Goal: Transaction & Acquisition: Obtain resource

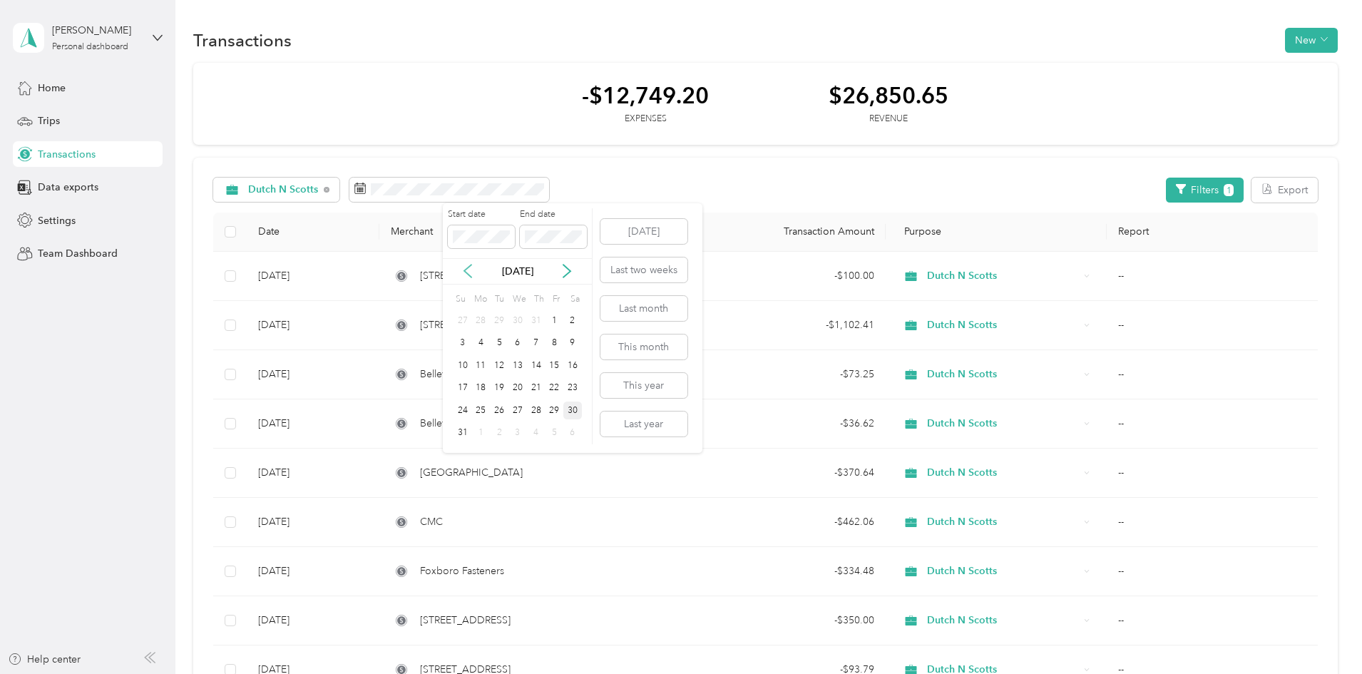
click at [468, 271] on icon at bounding box center [468, 271] width 14 height 14
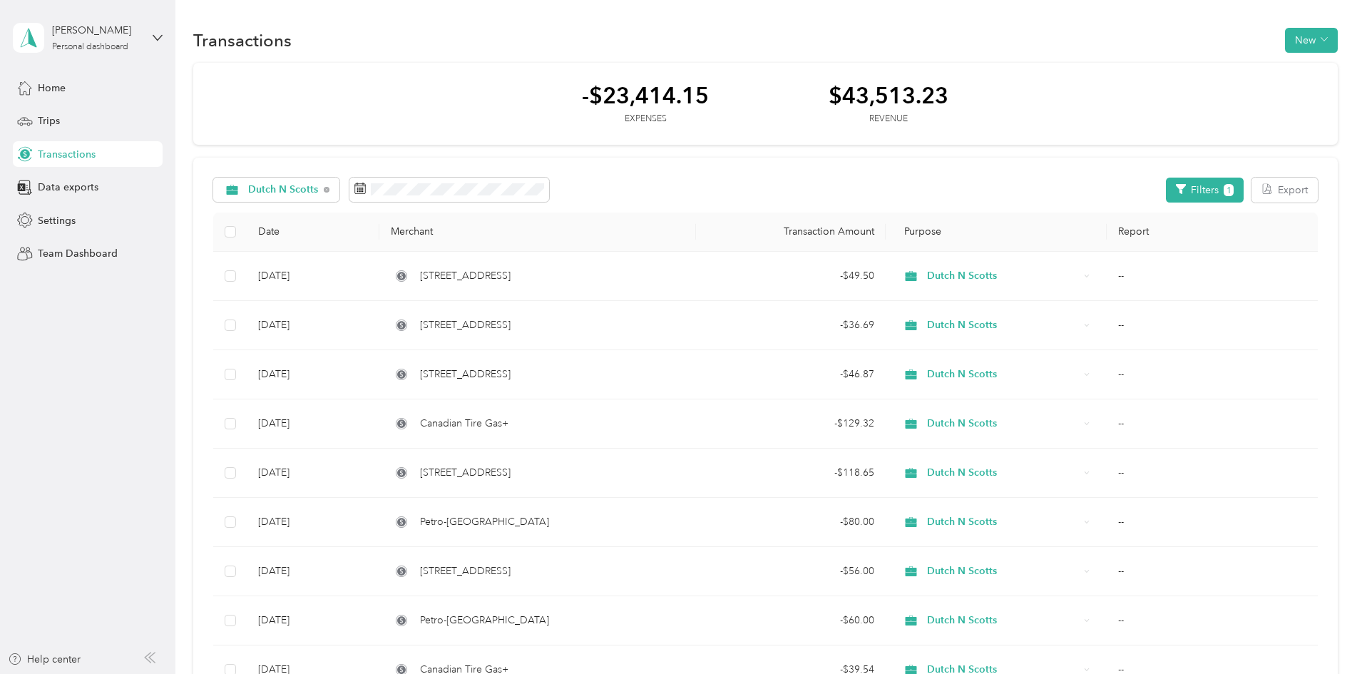
click at [695, 182] on div "[DEMOGRAPHIC_DATA] N Scotts Filters 1 Export" at bounding box center [765, 190] width 1105 height 25
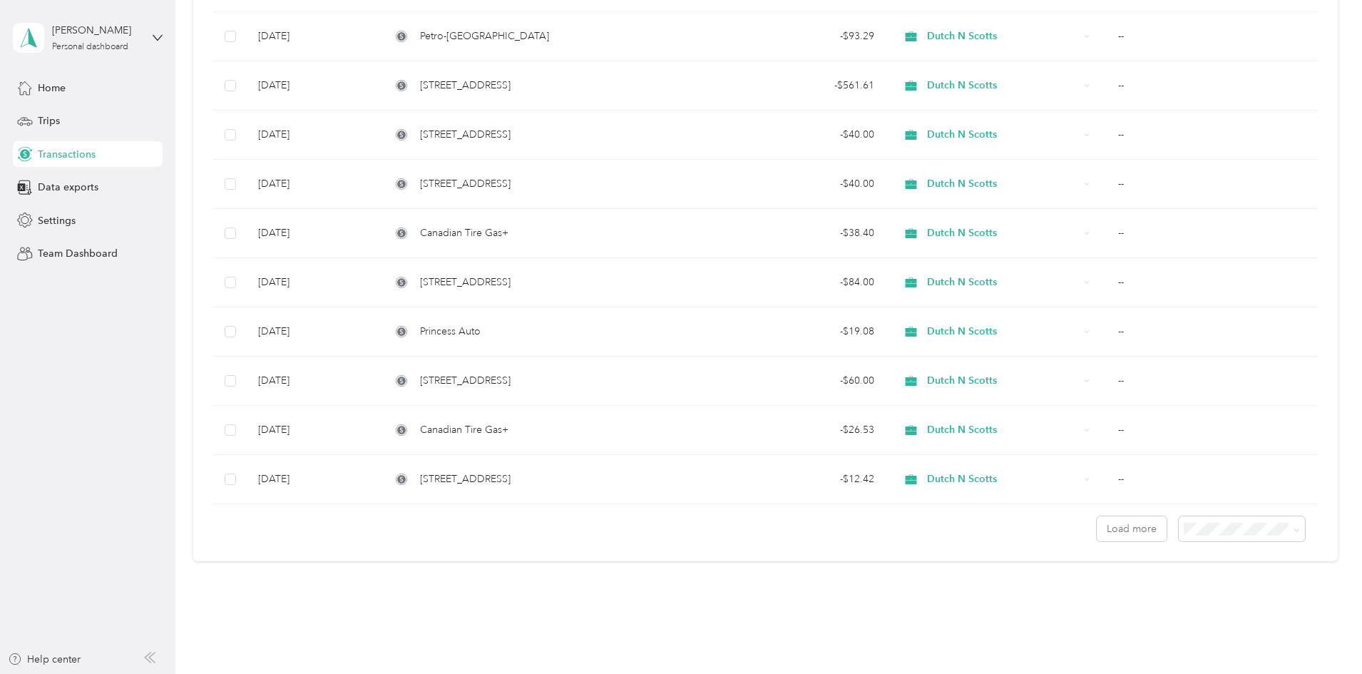
scroll to position [1013, 0]
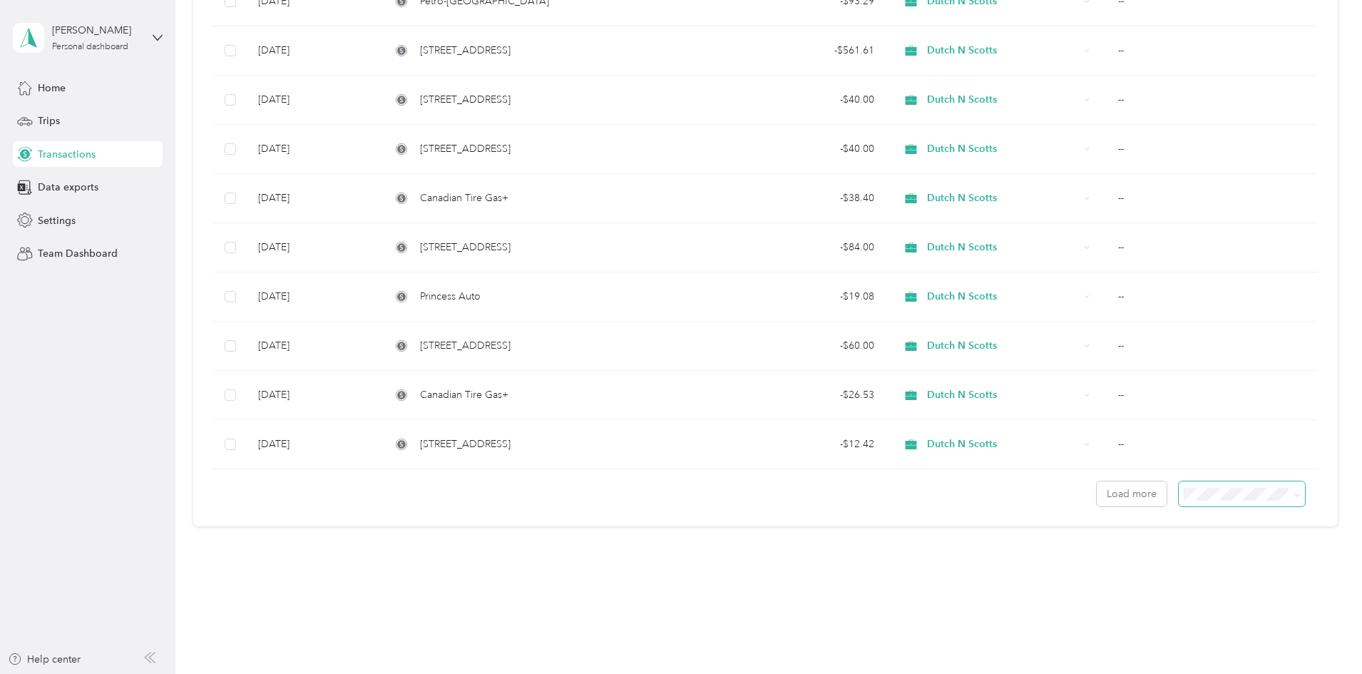
click at [1289, 497] on span at bounding box center [1294, 493] width 11 height 15
click at [1205, 499] on span at bounding box center [1242, 493] width 126 height 25
click at [1294, 499] on span at bounding box center [1297, 494] width 6 height 12
click at [1294, 493] on icon at bounding box center [1297, 495] width 6 height 6
click at [1149, 567] on div "100 per load" at bounding box center [1143, 570] width 106 height 15
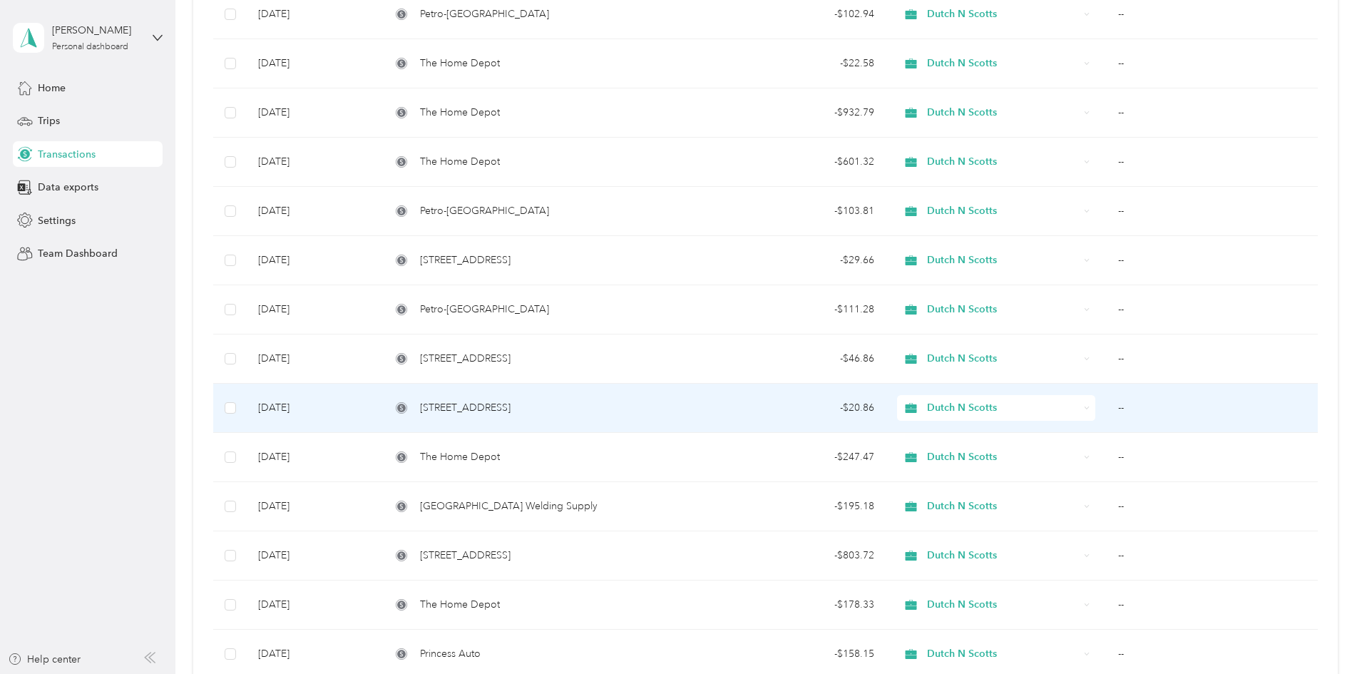
scroll to position [4616, 0]
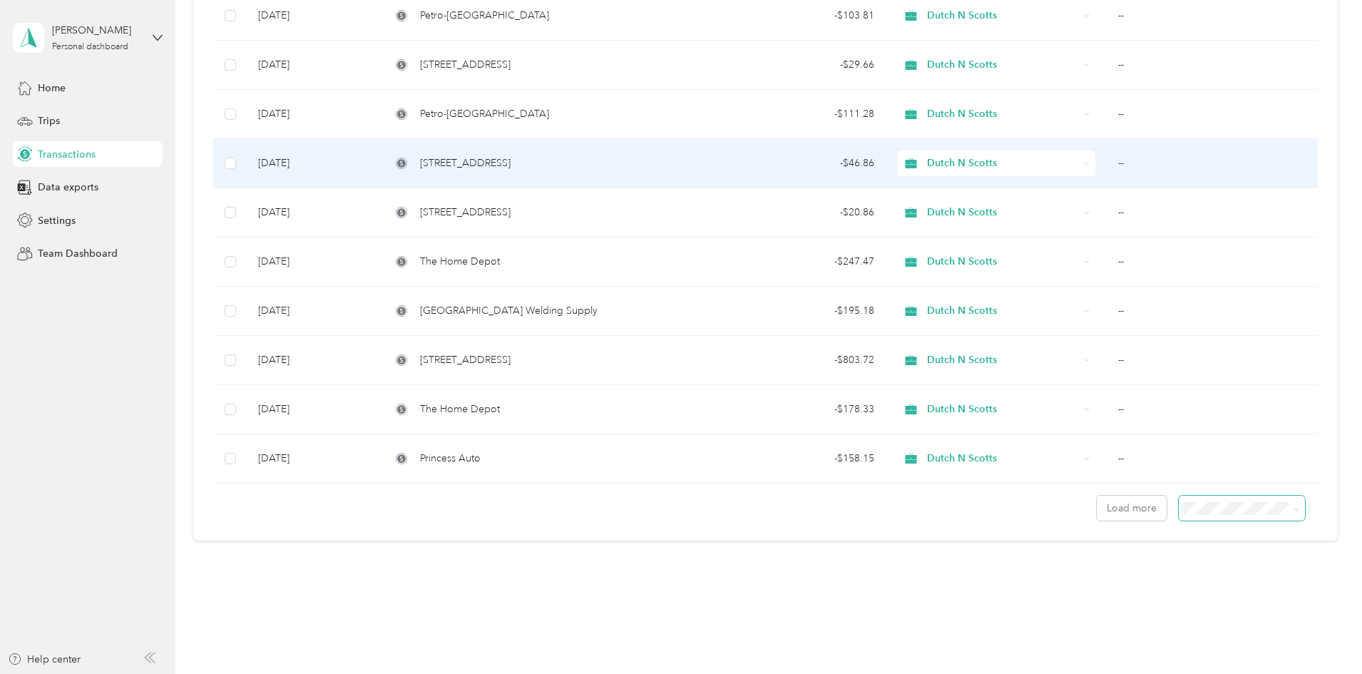
scroll to position [4703, 0]
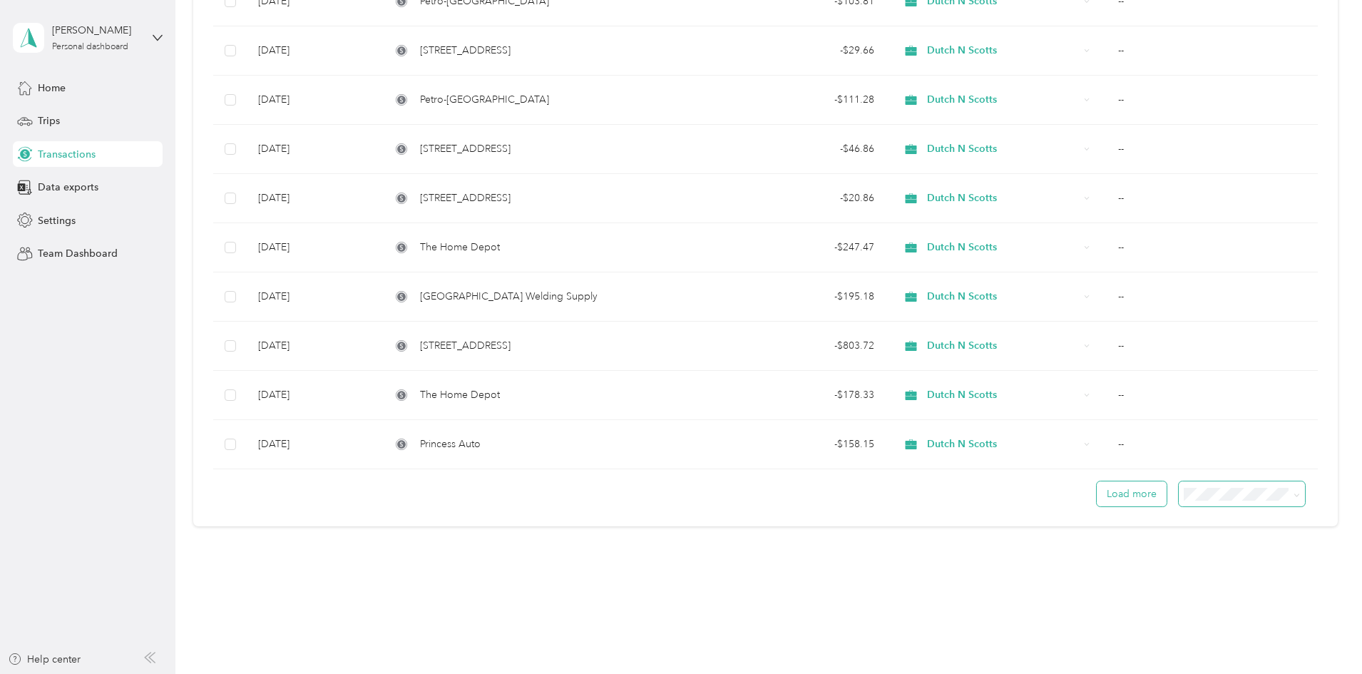
click at [1097, 498] on button "Load more" at bounding box center [1132, 493] width 70 height 25
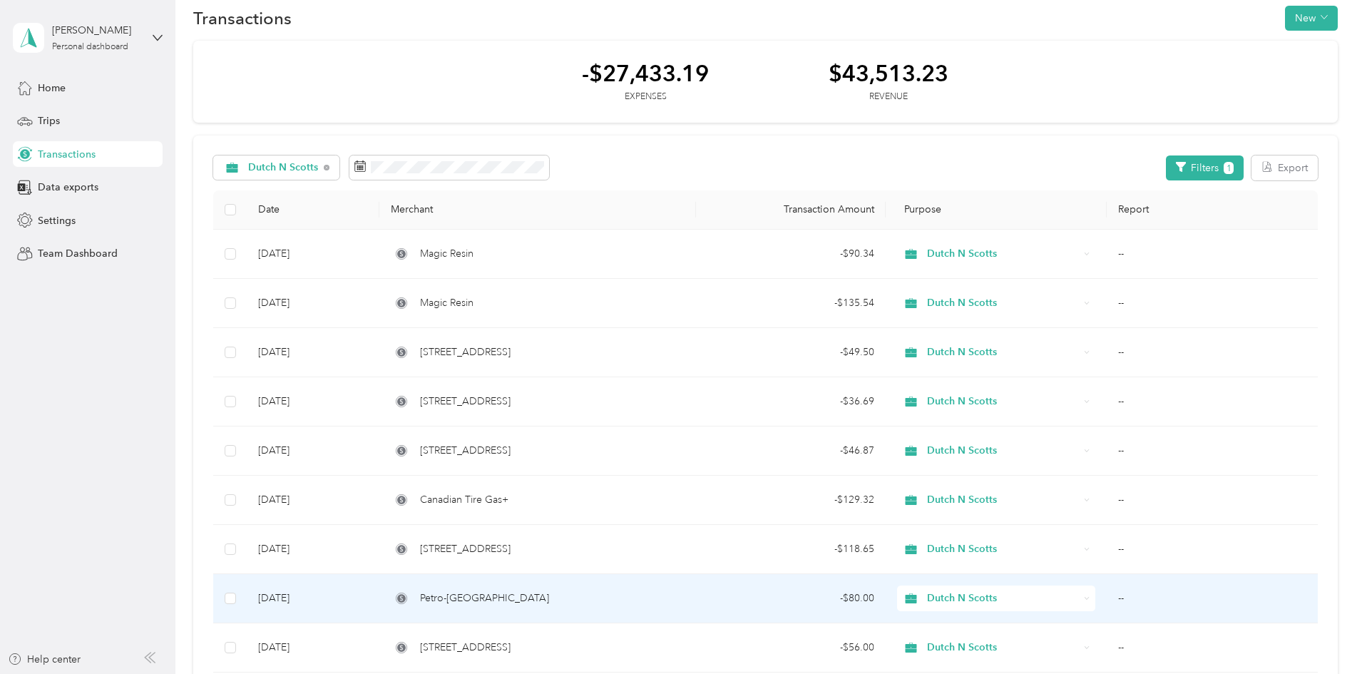
scroll to position [0, 0]
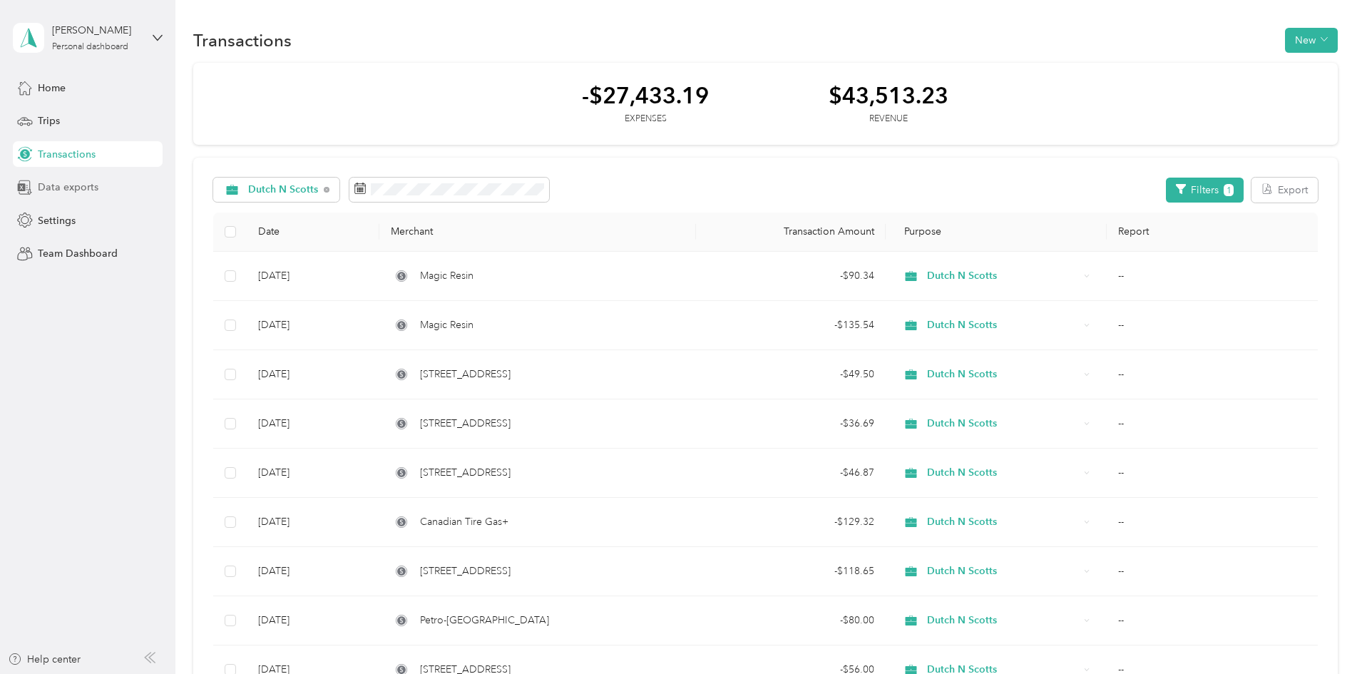
click at [107, 186] on div "Data exports" at bounding box center [88, 188] width 150 height 26
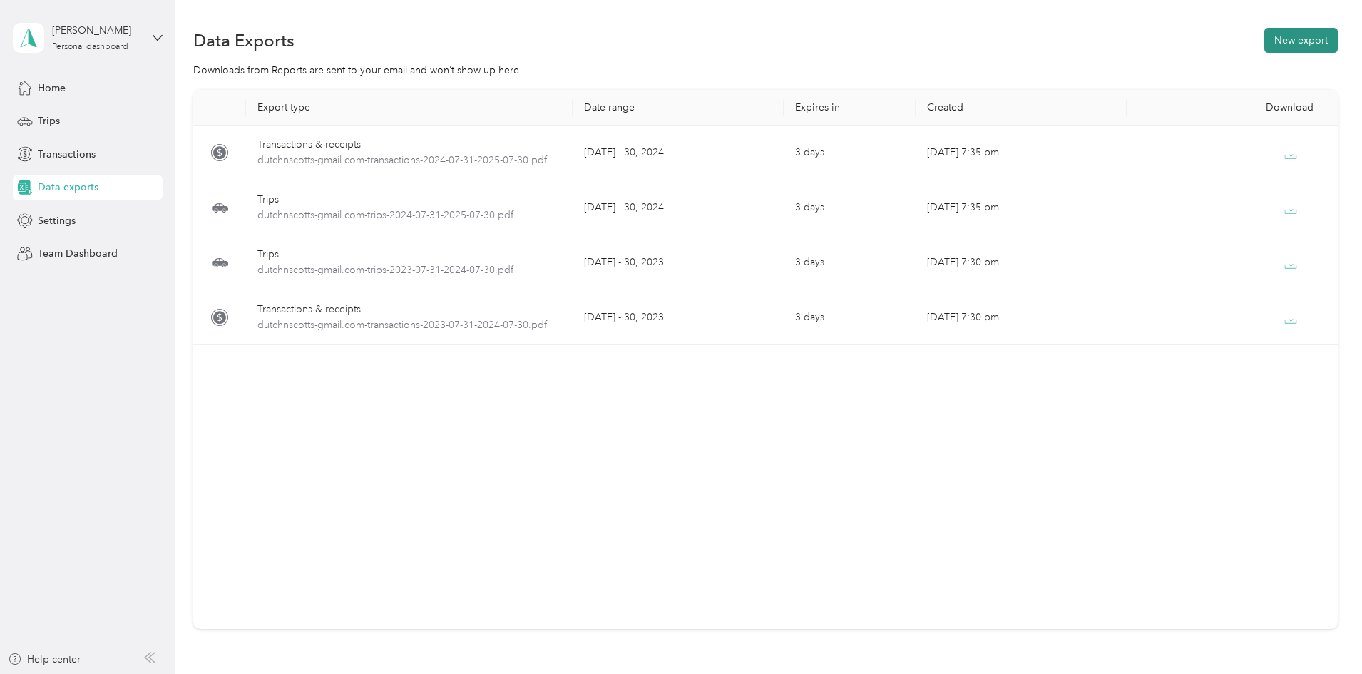
click at [1264, 46] on button "New export" at bounding box center [1300, 40] width 73 height 25
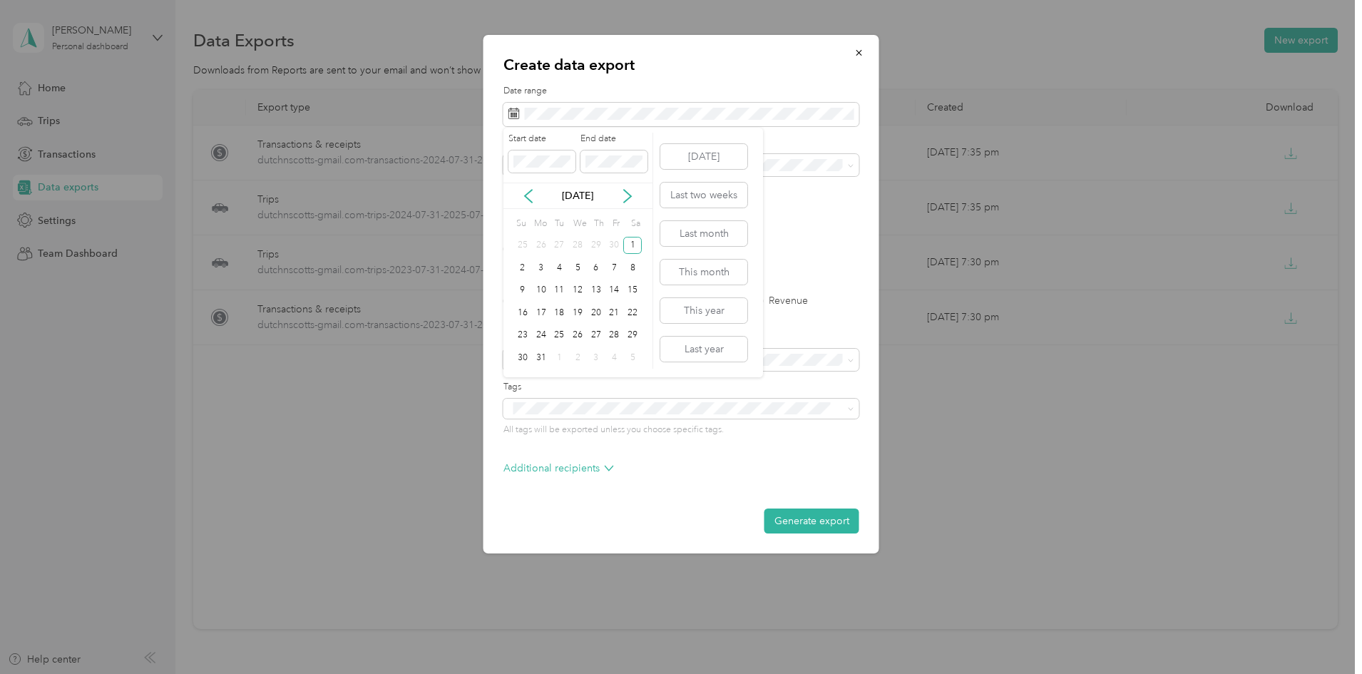
click at [641, 140] on label "End date" at bounding box center [613, 139] width 67 height 13
click at [804, 205] on p "Advanced filters" at bounding box center [681, 201] width 356 height 15
click at [513, 114] on rect at bounding box center [512, 114] width 1 height 1
click at [801, 233] on label "File format" at bounding box center [681, 232] width 356 height 13
click at [600, 170] on span at bounding box center [613, 161] width 67 height 23
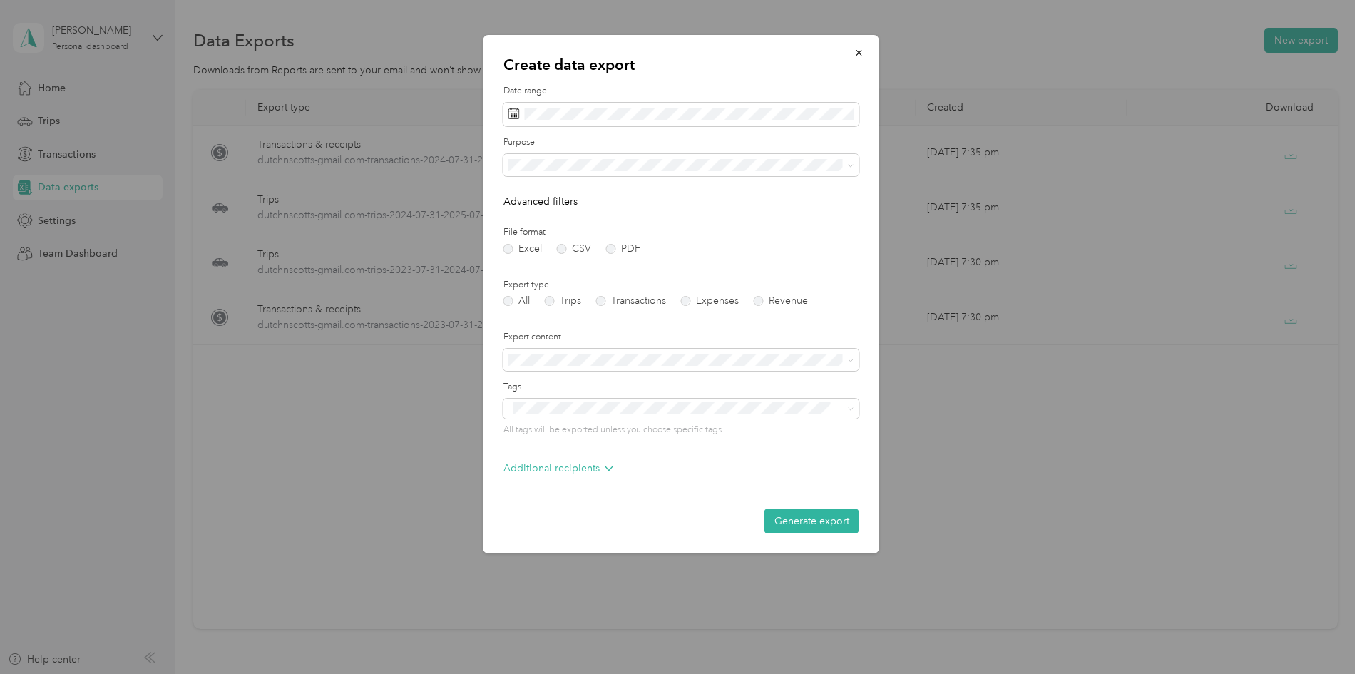
click at [799, 233] on label "File format" at bounding box center [681, 232] width 356 height 13
click at [603, 260] on div "Dutch N Scotts" at bounding box center [681, 264] width 336 height 15
click at [613, 248] on label "PDF" at bounding box center [623, 249] width 34 height 10
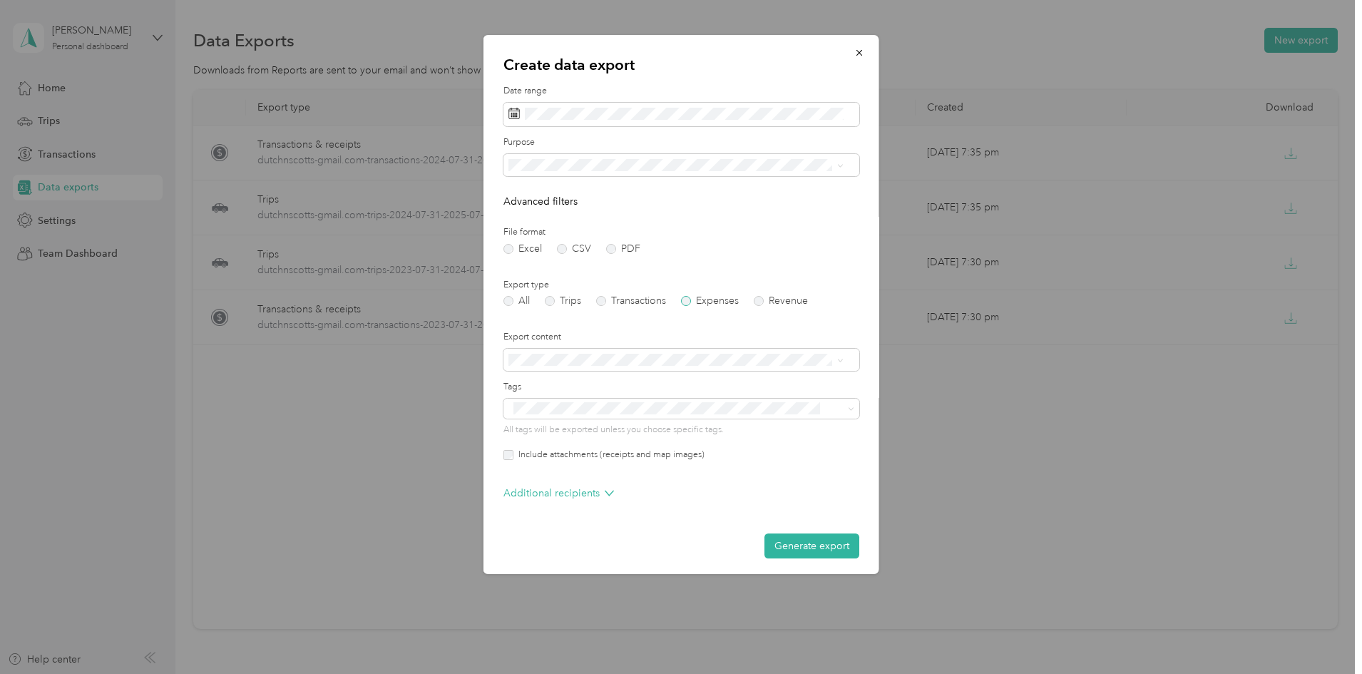
click at [691, 303] on label "Expenses" at bounding box center [710, 301] width 58 height 10
click at [804, 538] on button "Generate export" at bounding box center [811, 541] width 95 height 25
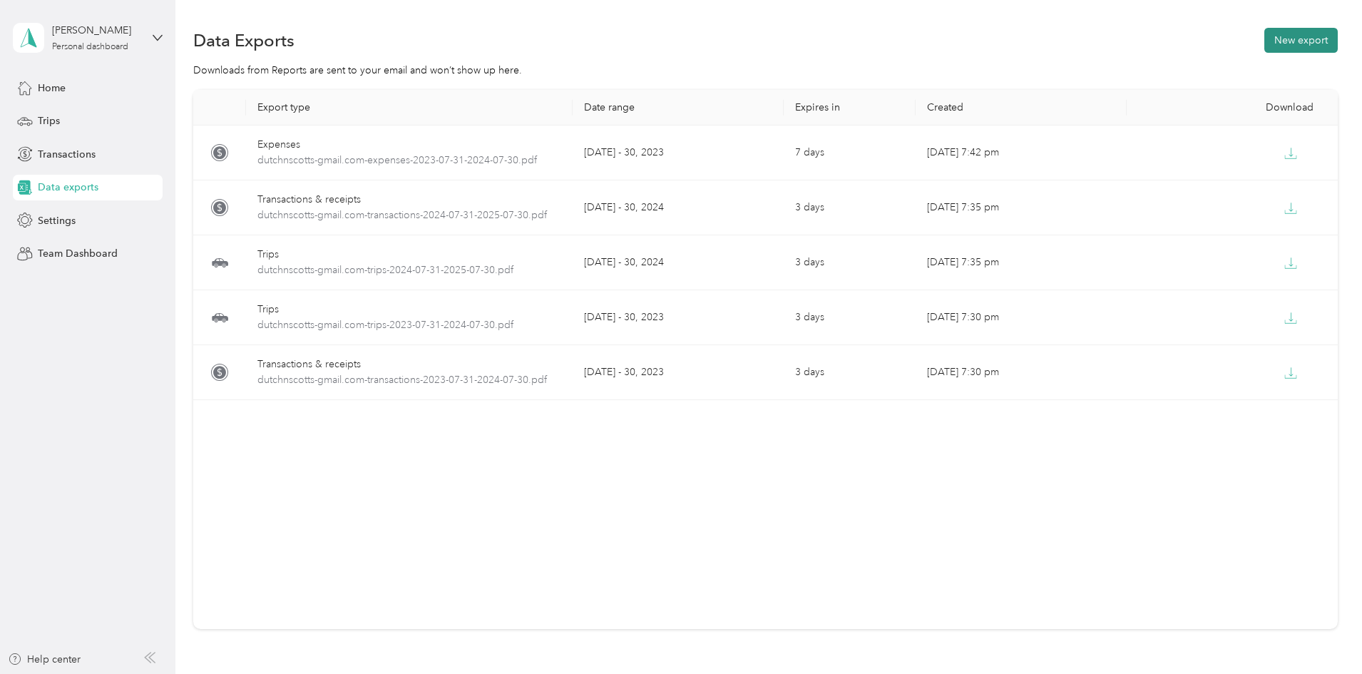
click at [1264, 41] on button "New export" at bounding box center [1300, 40] width 73 height 25
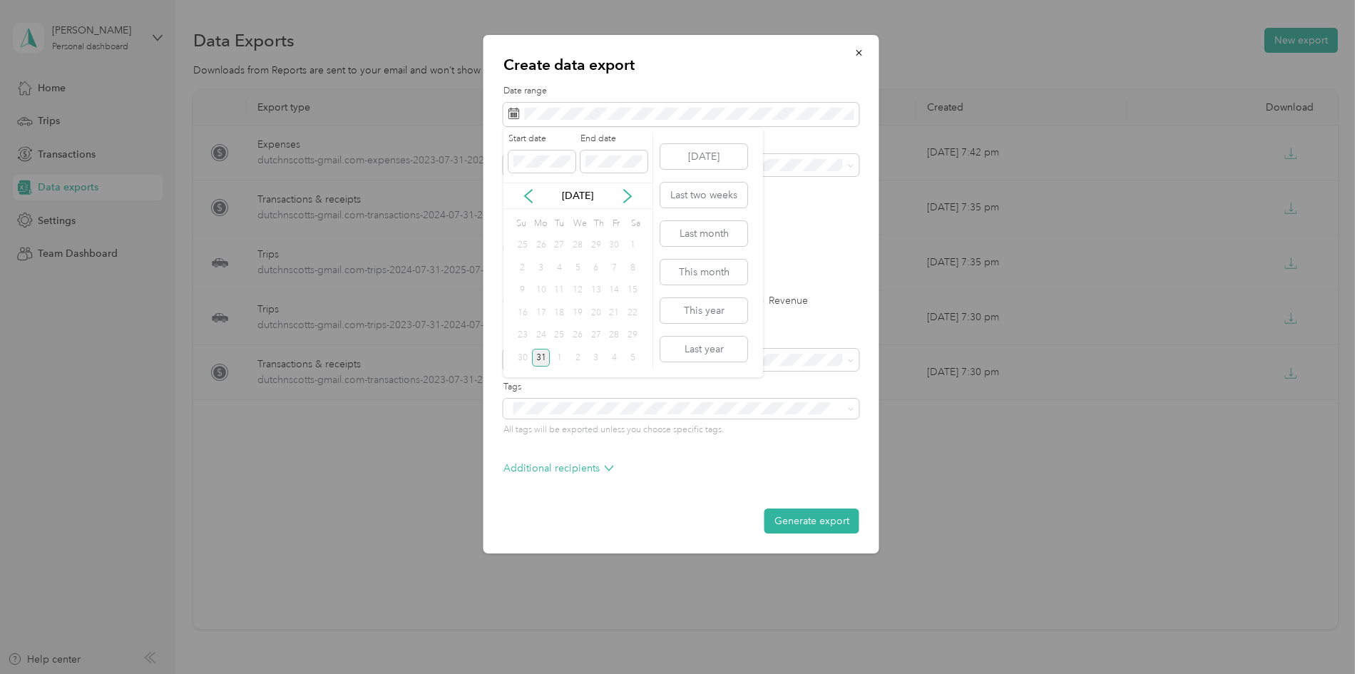
click at [541, 357] on div "31" at bounding box center [541, 358] width 19 height 18
click at [816, 245] on div "Excel CSV PDF" at bounding box center [681, 249] width 356 height 10
click at [610, 248] on label "PDF" at bounding box center [623, 249] width 34 height 10
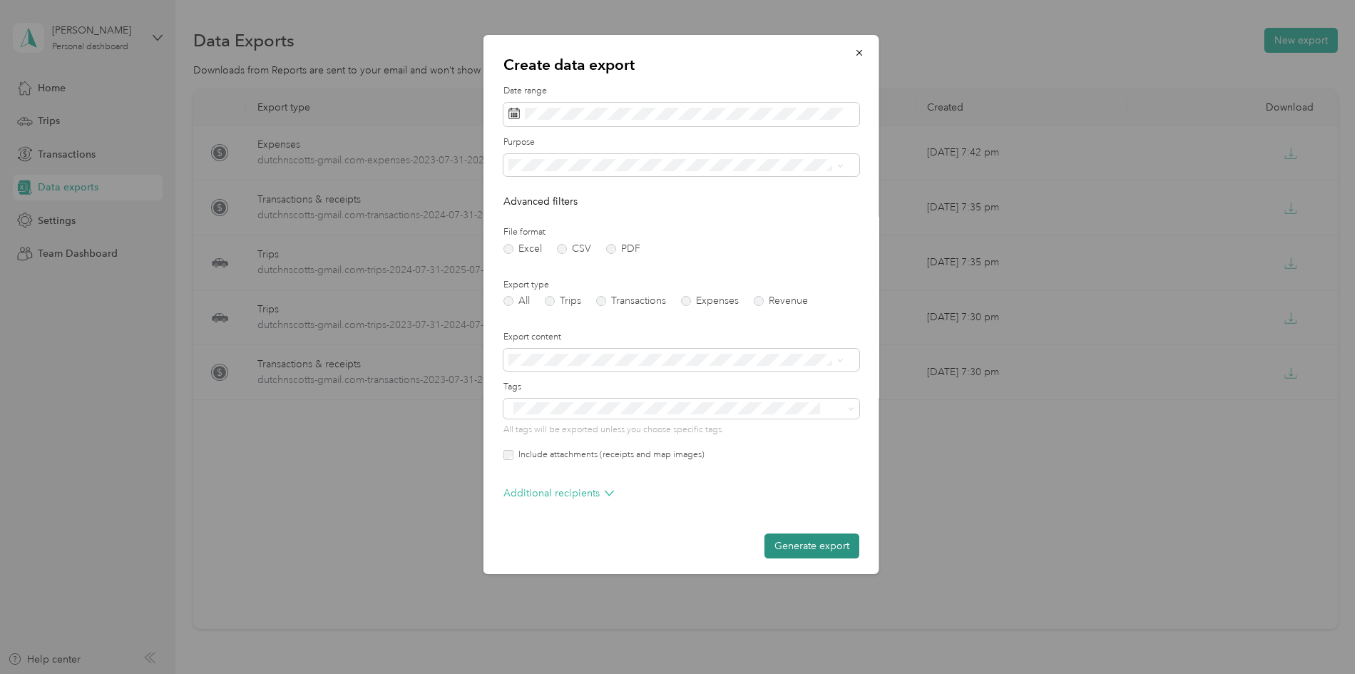
click at [815, 546] on button "Generate export" at bounding box center [811, 545] width 95 height 25
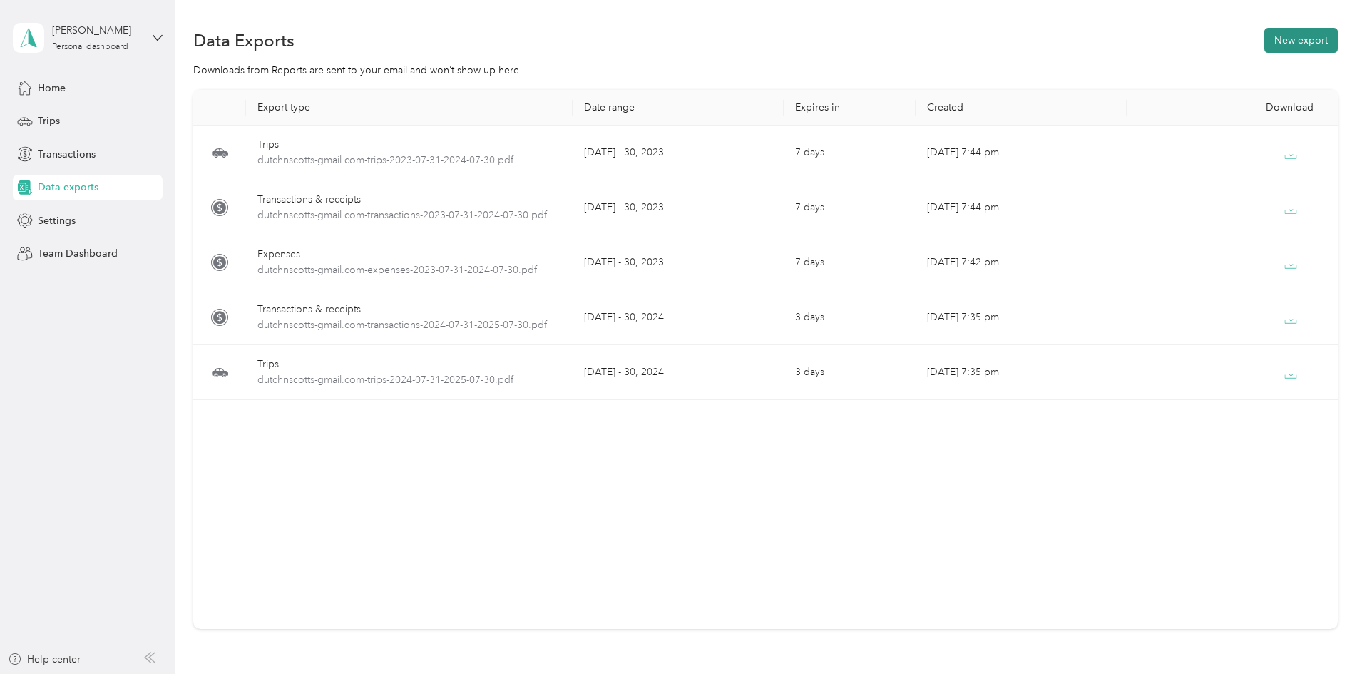
click at [1264, 51] on button "New export" at bounding box center [1300, 40] width 73 height 25
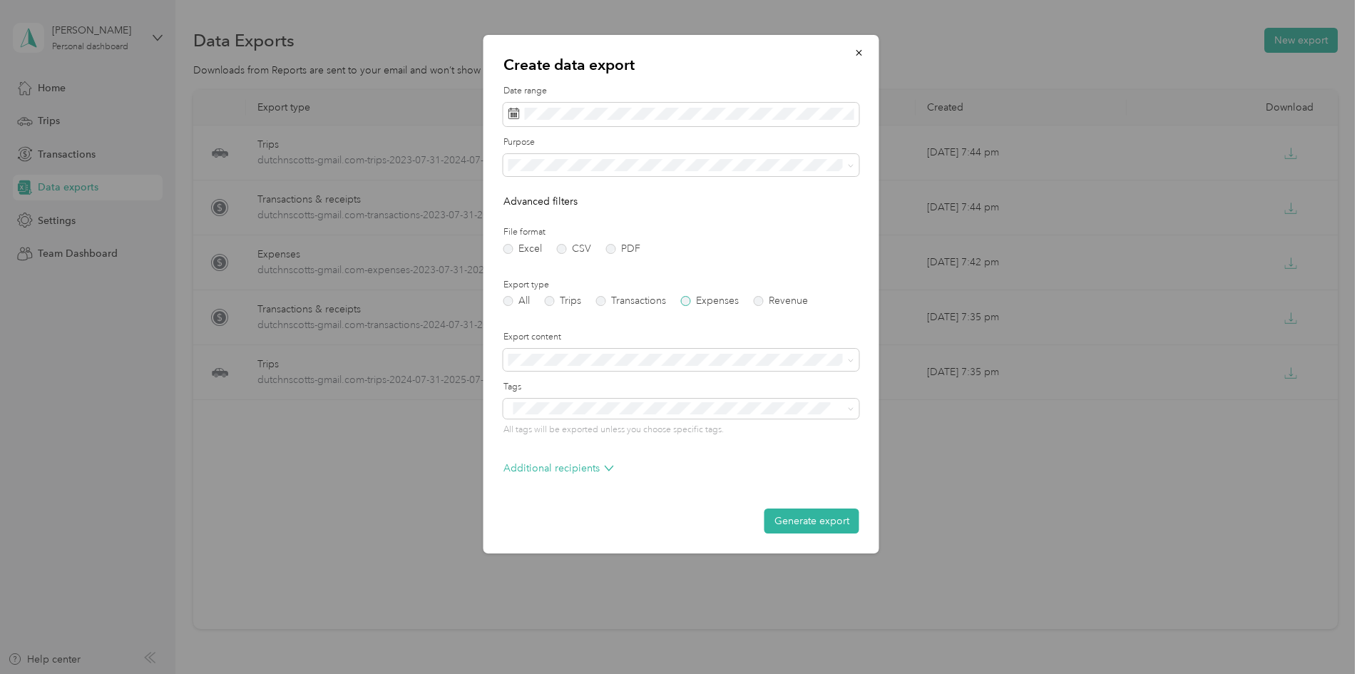
click at [692, 299] on label "Expenses" at bounding box center [710, 301] width 58 height 10
click at [603, 299] on label "Transactions" at bounding box center [631, 301] width 70 height 10
click at [625, 154] on span at bounding box center [681, 165] width 356 height 23
click at [566, 270] on li "Dutch N Scotts" at bounding box center [681, 259] width 356 height 25
click at [543, 358] on div "31" at bounding box center [541, 358] width 19 height 18
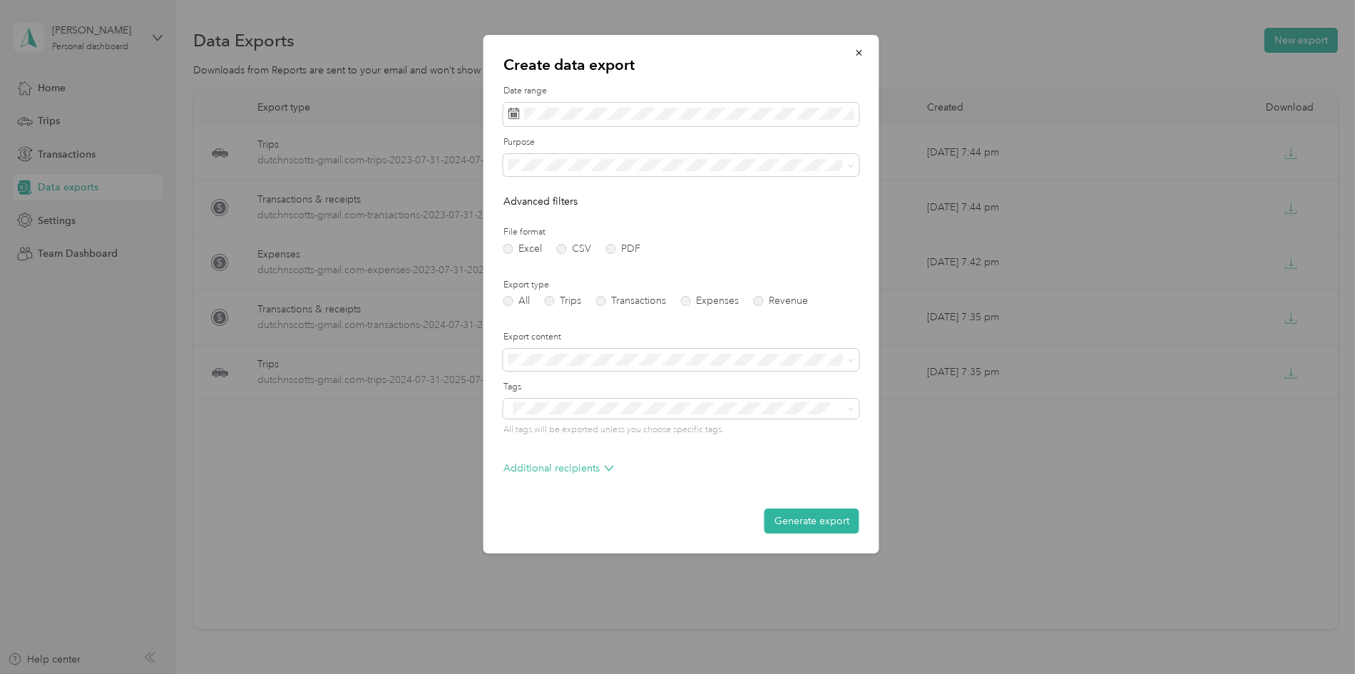
click at [803, 223] on form "Date range Purpose Advanced filters File format Excel CSV PDF Export type All T…" at bounding box center [681, 309] width 356 height 449
click at [606, 244] on label "PDF" at bounding box center [623, 249] width 34 height 10
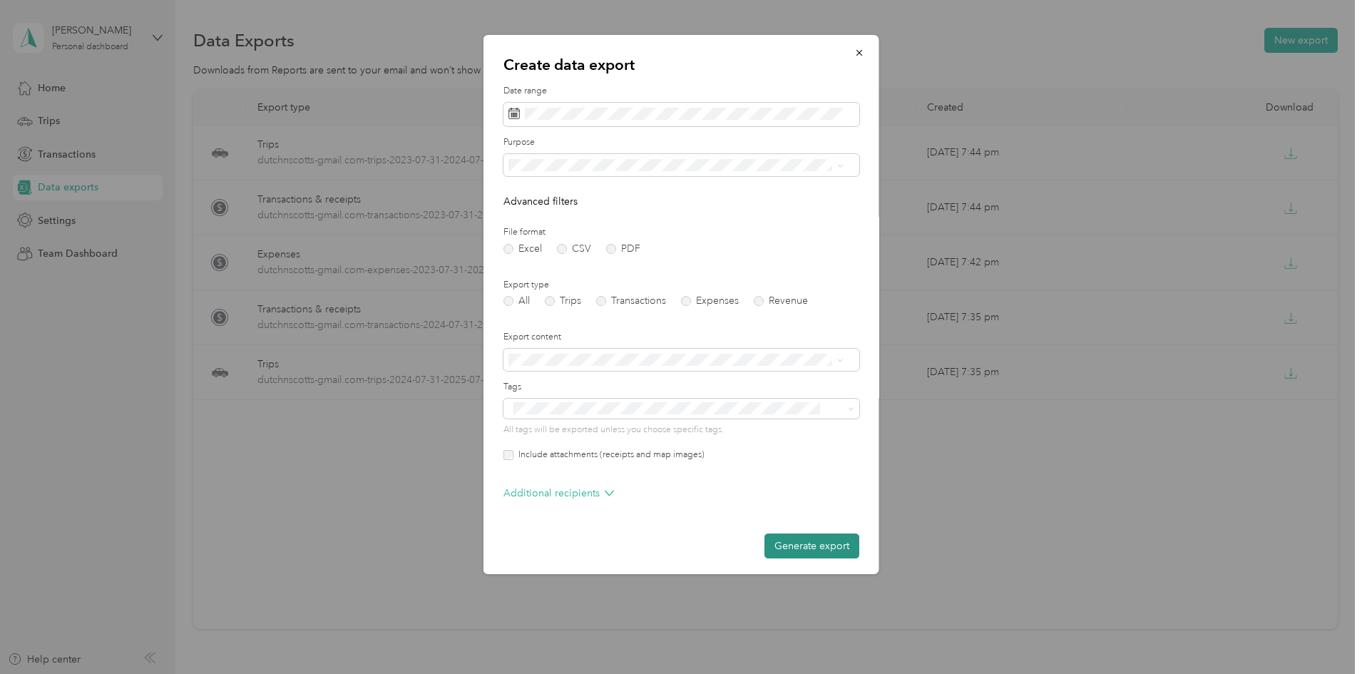
click at [811, 542] on button "Generate export" at bounding box center [811, 545] width 95 height 25
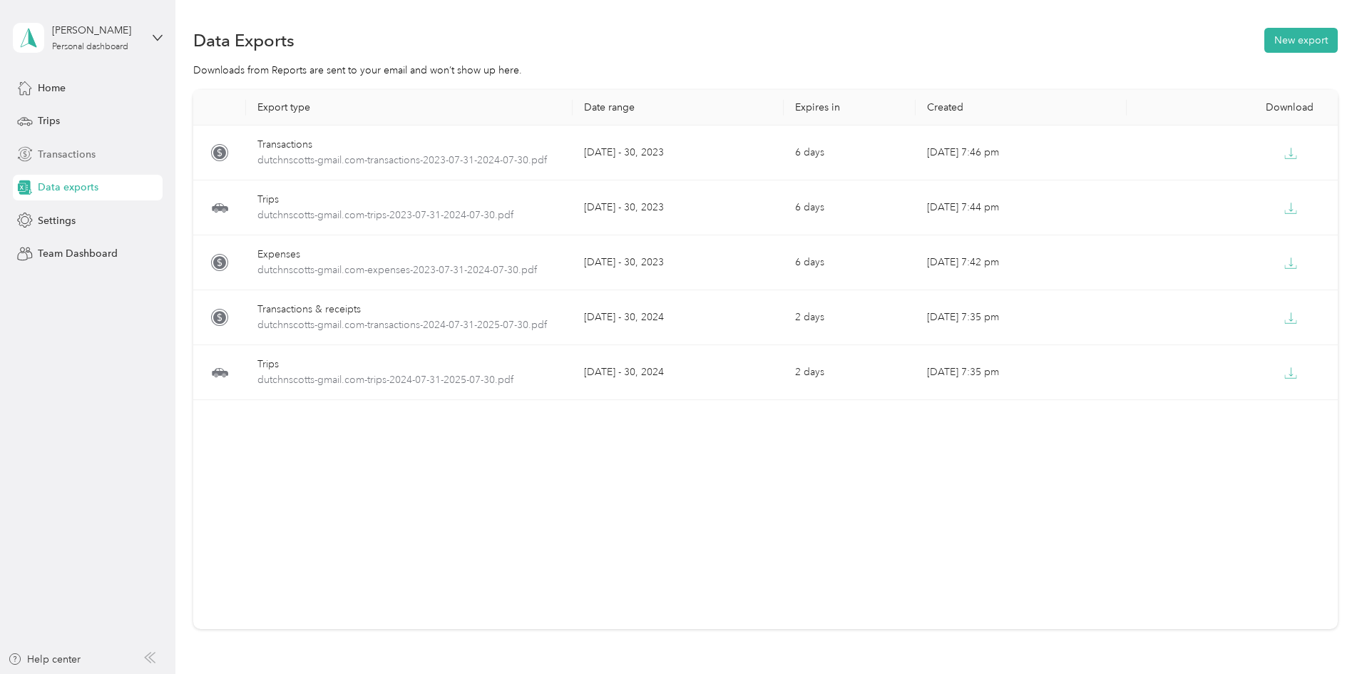
click at [107, 160] on div "Transactions" at bounding box center [88, 154] width 150 height 26
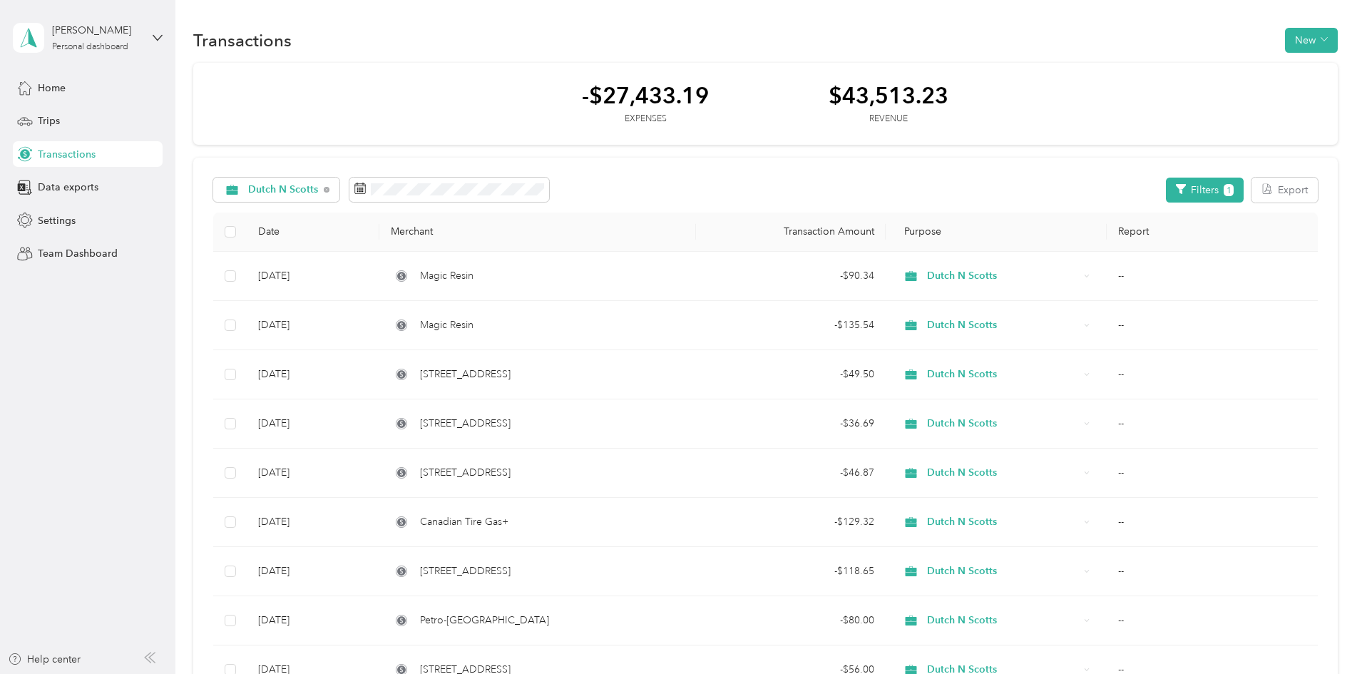
click at [834, 232] on th "Transaction Amount" at bounding box center [791, 232] width 190 height 39
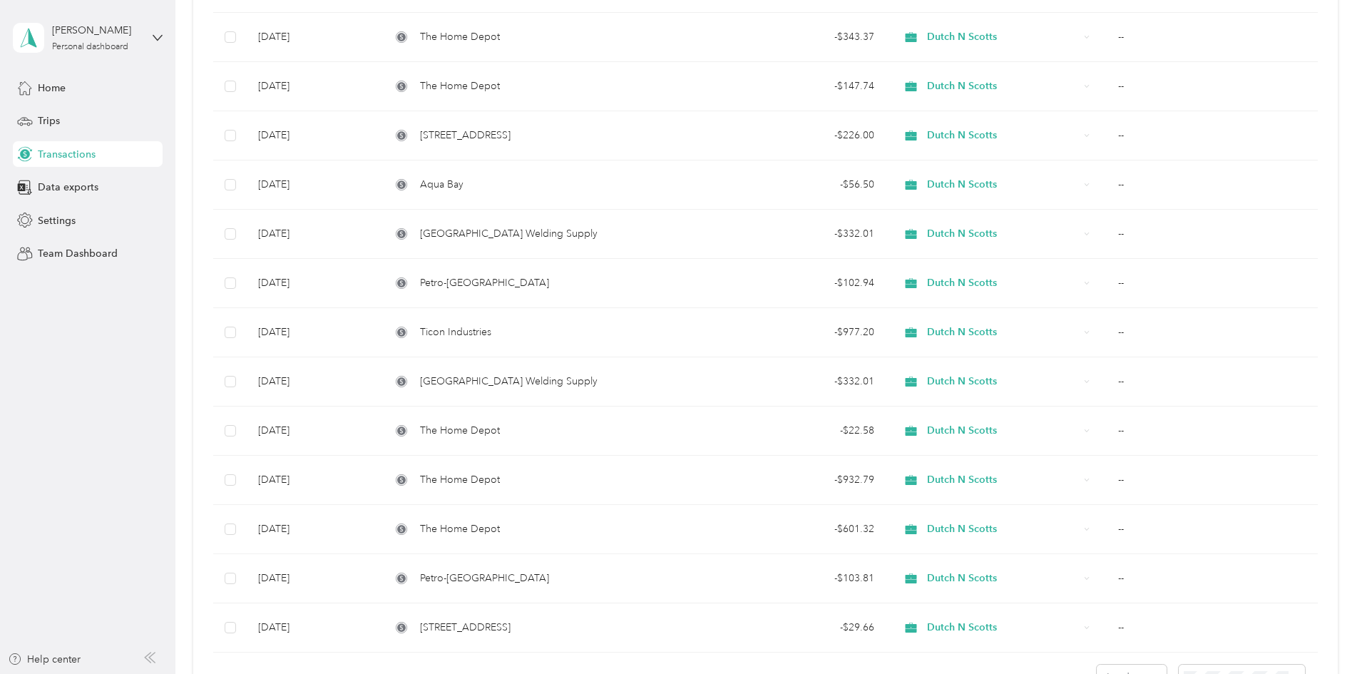
scroll to position [4703, 0]
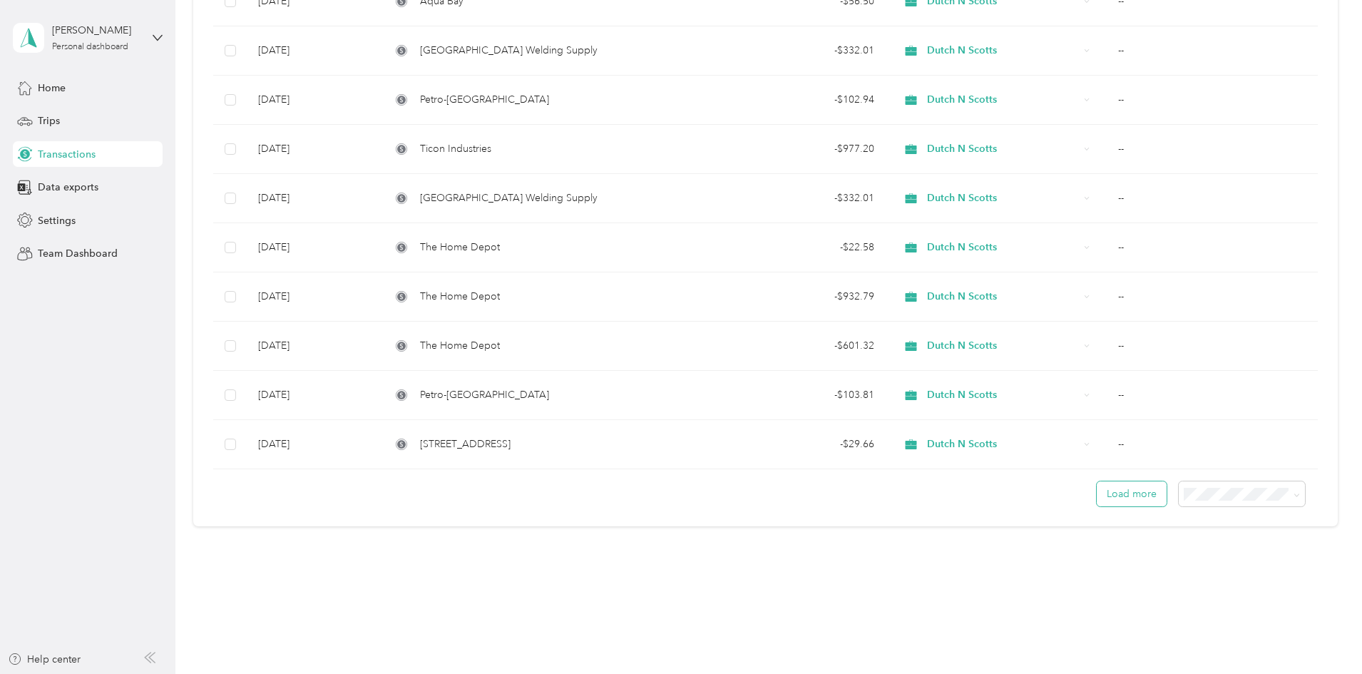
click at [1097, 498] on button "Load more" at bounding box center [1132, 493] width 70 height 25
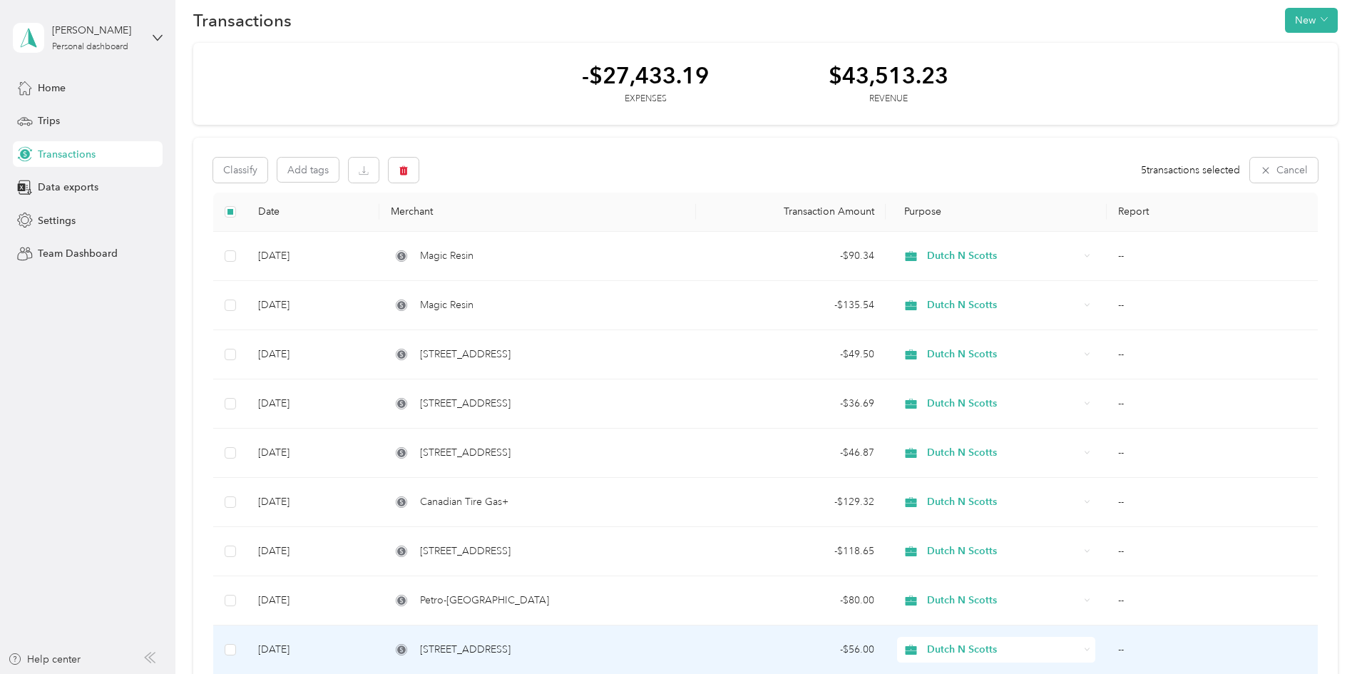
scroll to position [12, 0]
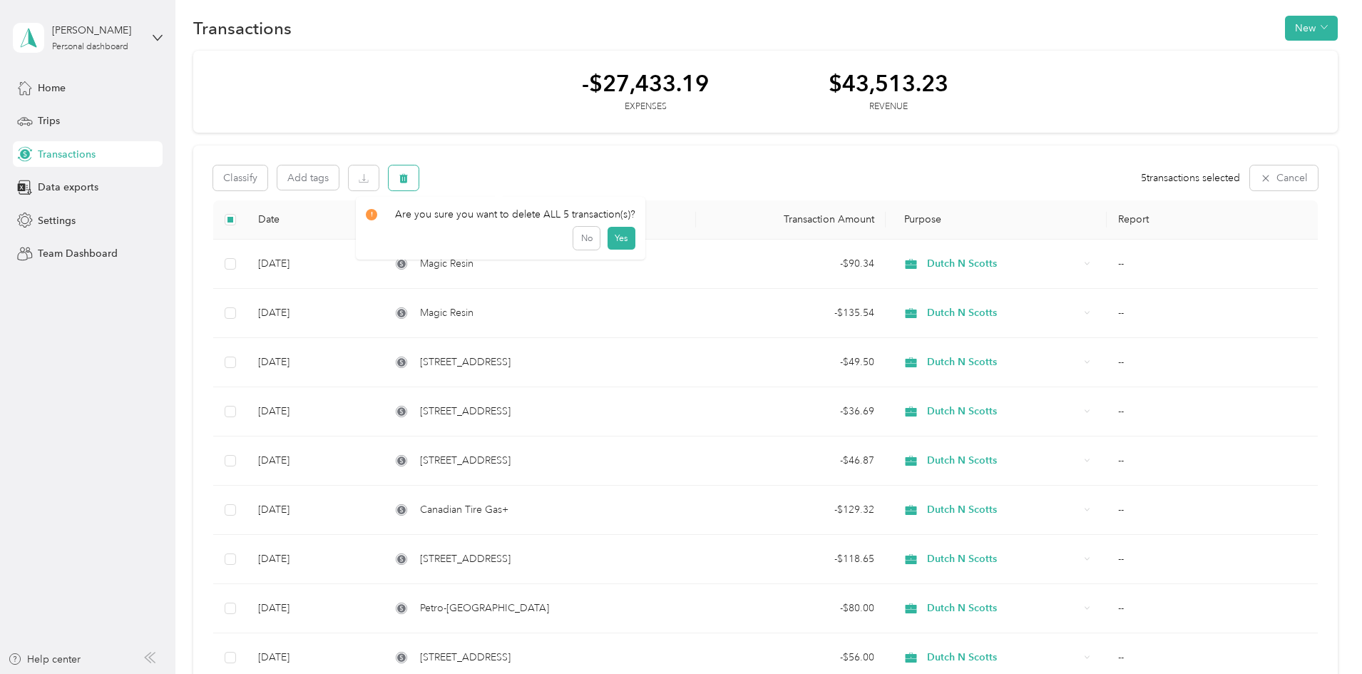
click at [408, 182] on icon "button" at bounding box center [403, 177] width 9 height 9
click at [625, 242] on button "Yes" at bounding box center [622, 237] width 28 height 23
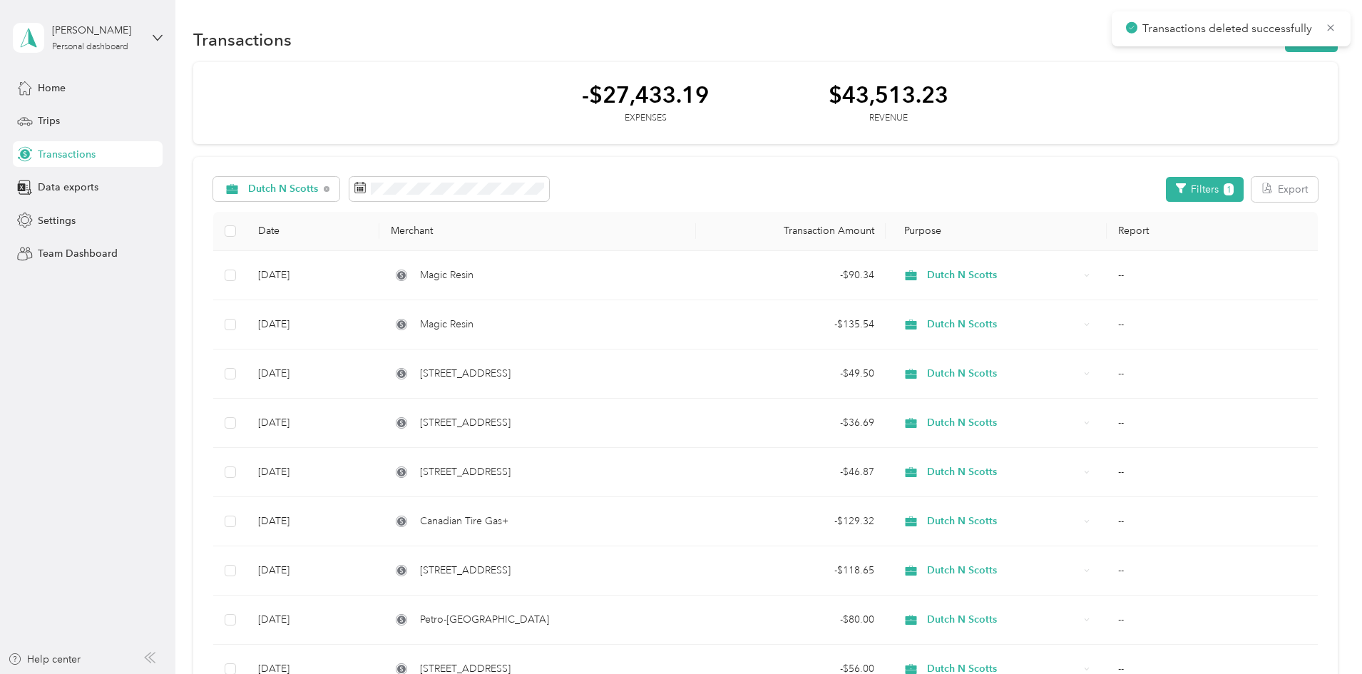
scroll to position [0, 0]
click at [742, 183] on div "[DEMOGRAPHIC_DATA] N Scotts Filters 1 Export" at bounding box center [765, 190] width 1105 height 25
click at [1251, 187] on button "Export" at bounding box center [1284, 190] width 66 height 25
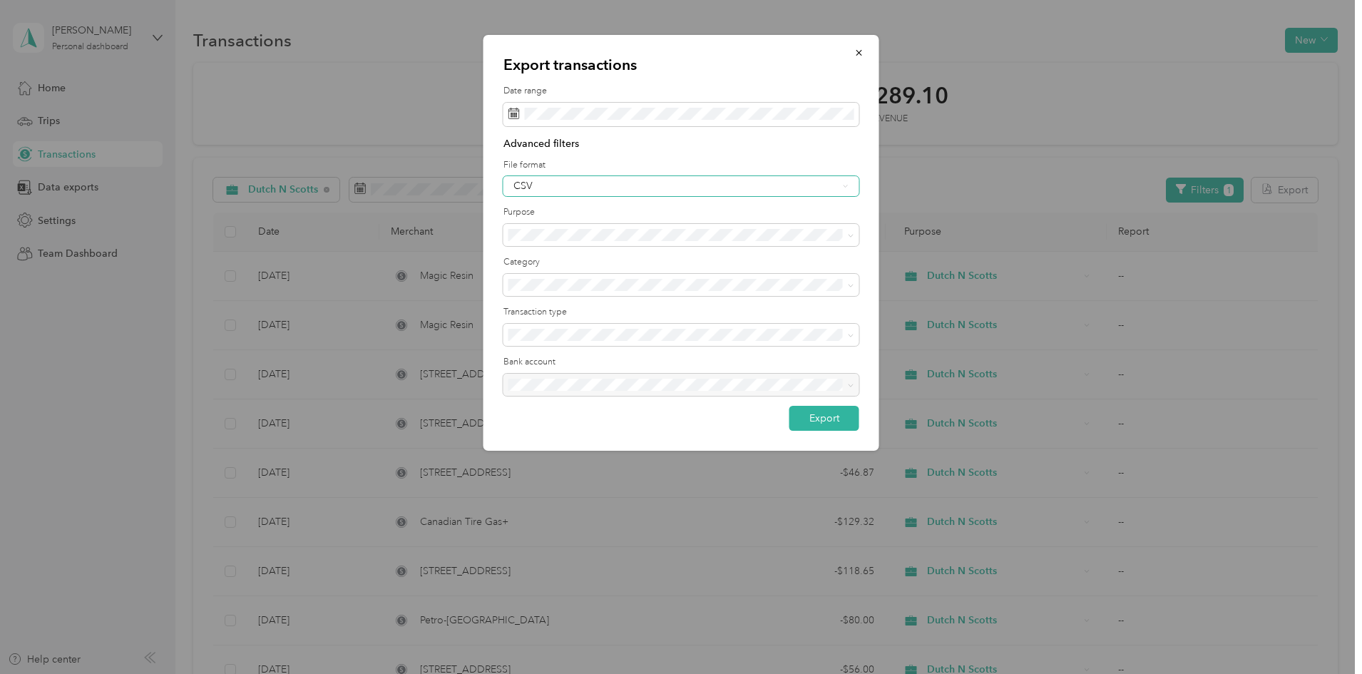
click at [700, 177] on div "CSV" at bounding box center [681, 186] width 356 height 20
click at [600, 260] on div "PDF" at bounding box center [681, 259] width 336 height 15
click at [851, 289] on span at bounding box center [851, 285] width 6 height 12
click at [851, 335] on icon at bounding box center [851, 335] width 6 height 6
click at [636, 361] on div "All" at bounding box center [681, 359] width 336 height 15
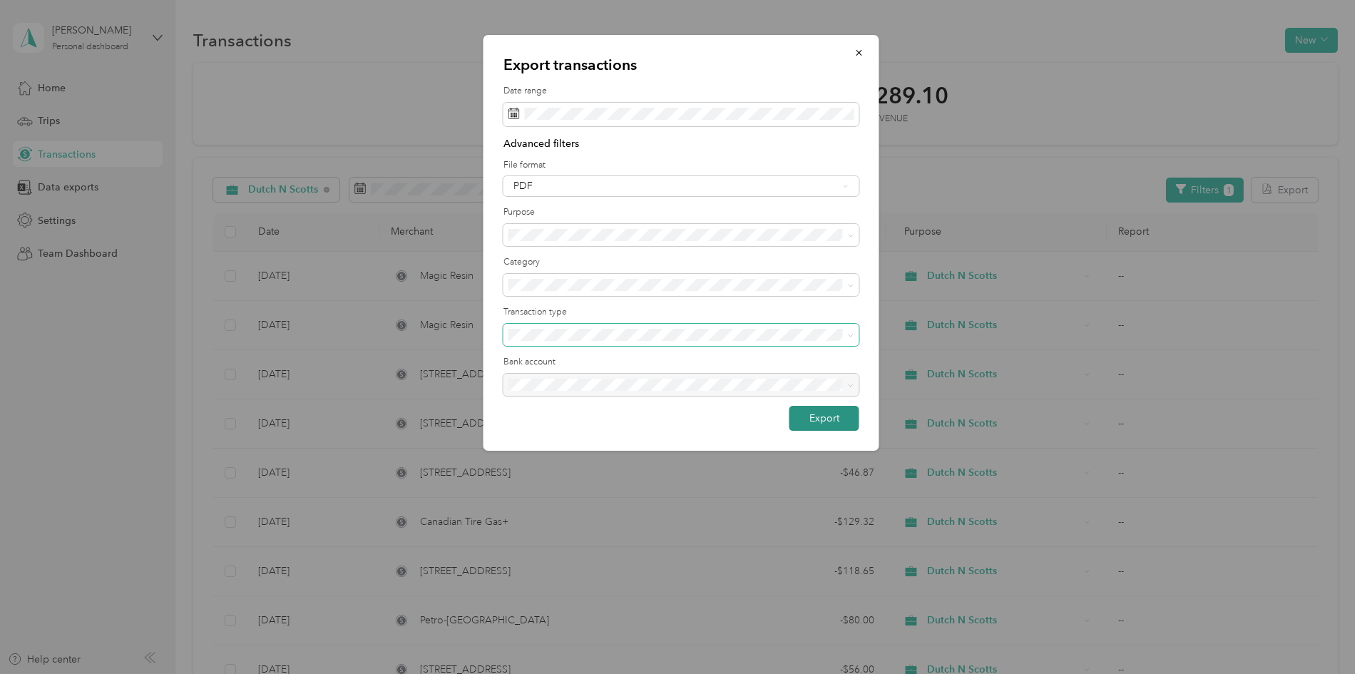
click at [836, 421] on button "Export" at bounding box center [824, 418] width 70 height 25
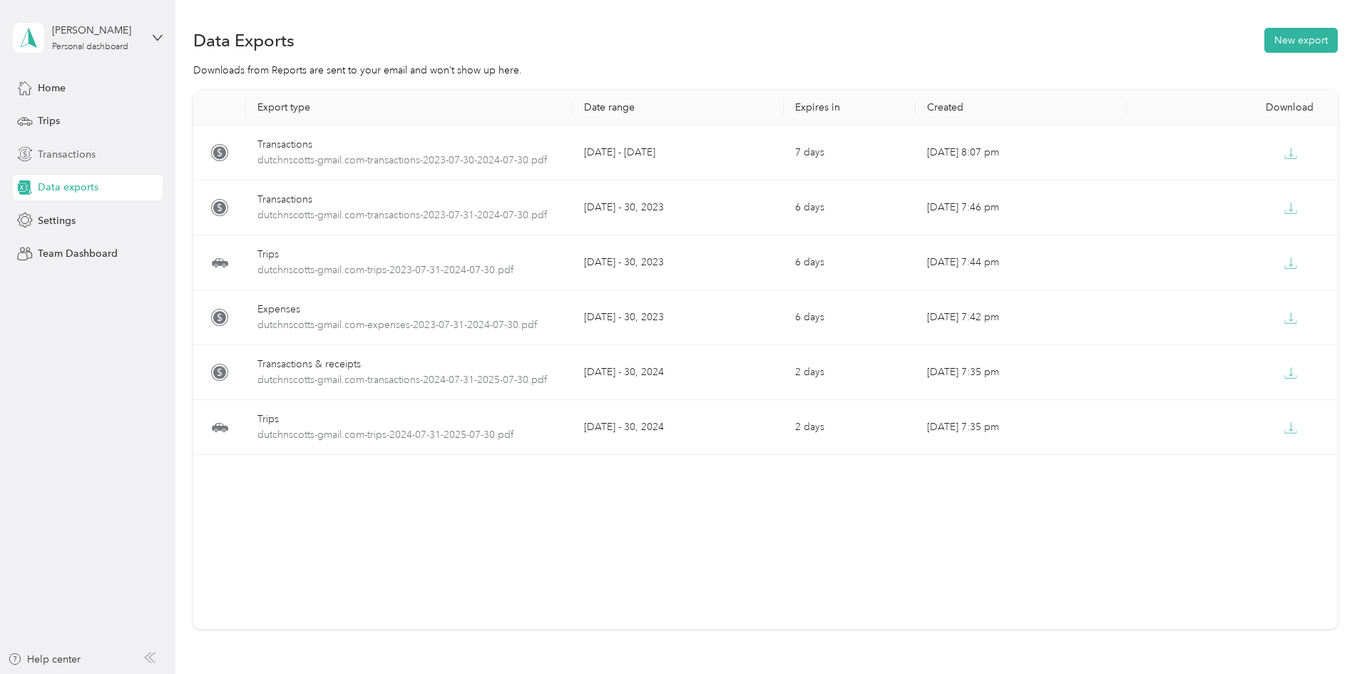
click at [90, 158] on span "Transactions" at bounding box center [67, 154] width 58 height 15
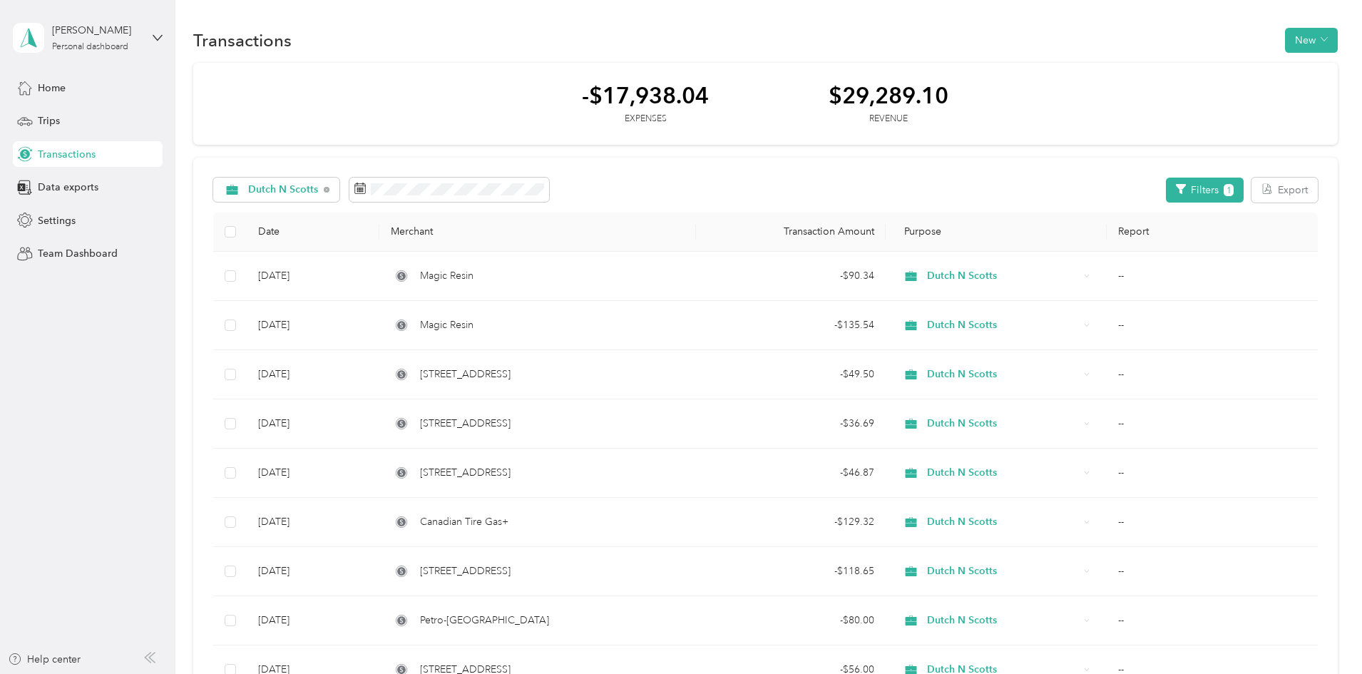
click at [749, 183] on div "[DEMOGRAPHIC_DATA] N Scotts Filters 1 Export" at bounding box center [765, 190] width 1105 height 25
click at [1166, 184] on button "Filters 1" at bounding box center [1205, 190] width 78 height 25
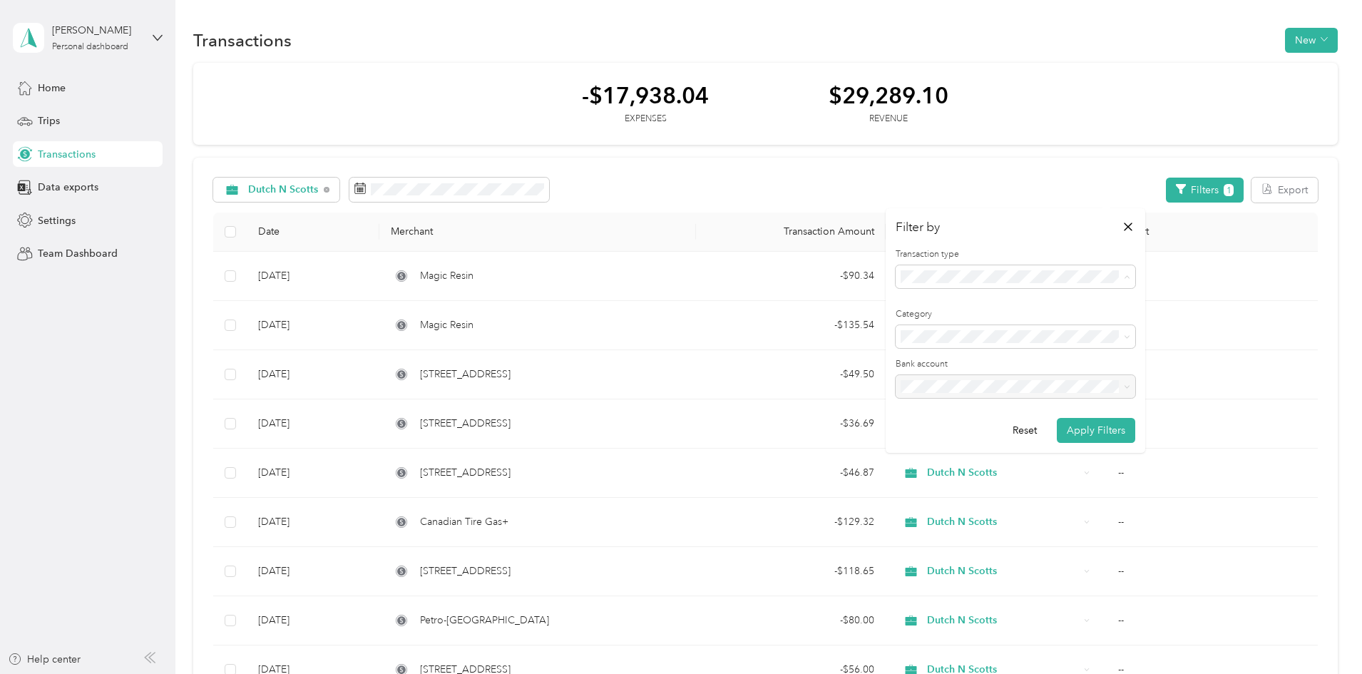
click at [1016, 300] on div "All transactions" at bounding box center [1016, 302] width 220 height 15
click at [1107, 431] on button "Apply Filters" at bounding box center [1096, 430] width 78 height 25
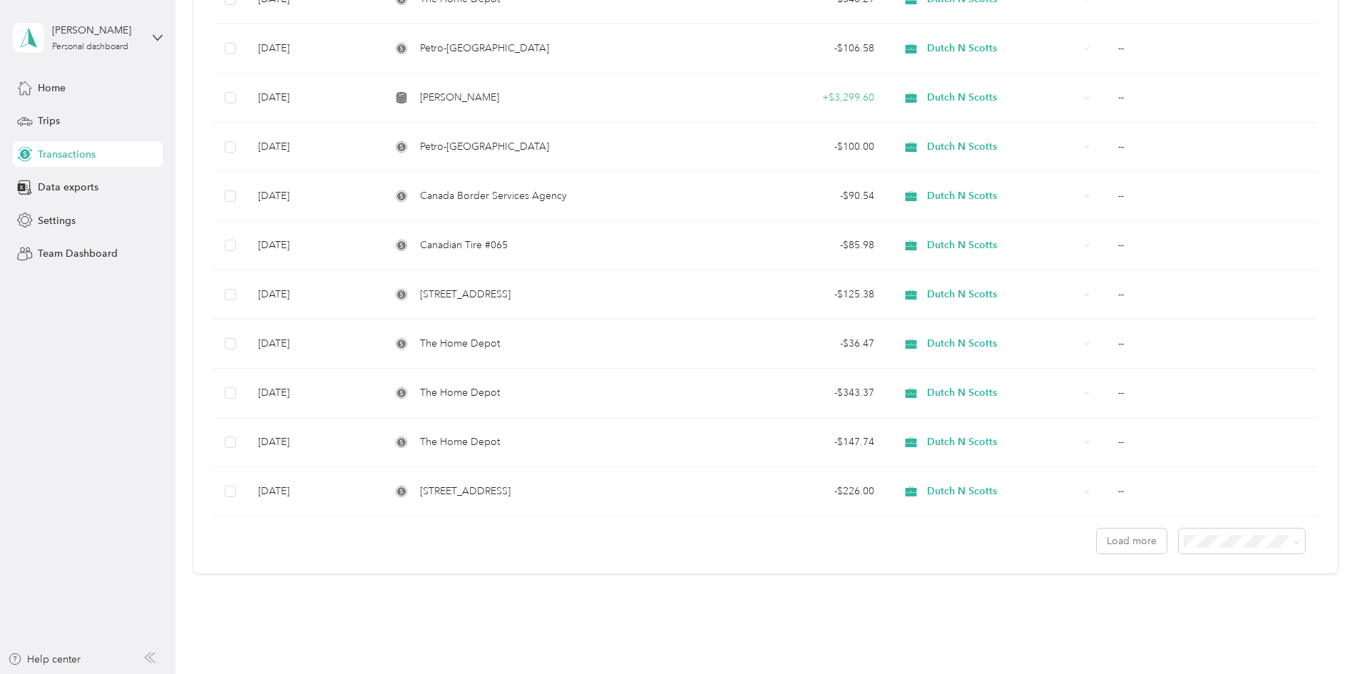
scroll to position [4703, 0]
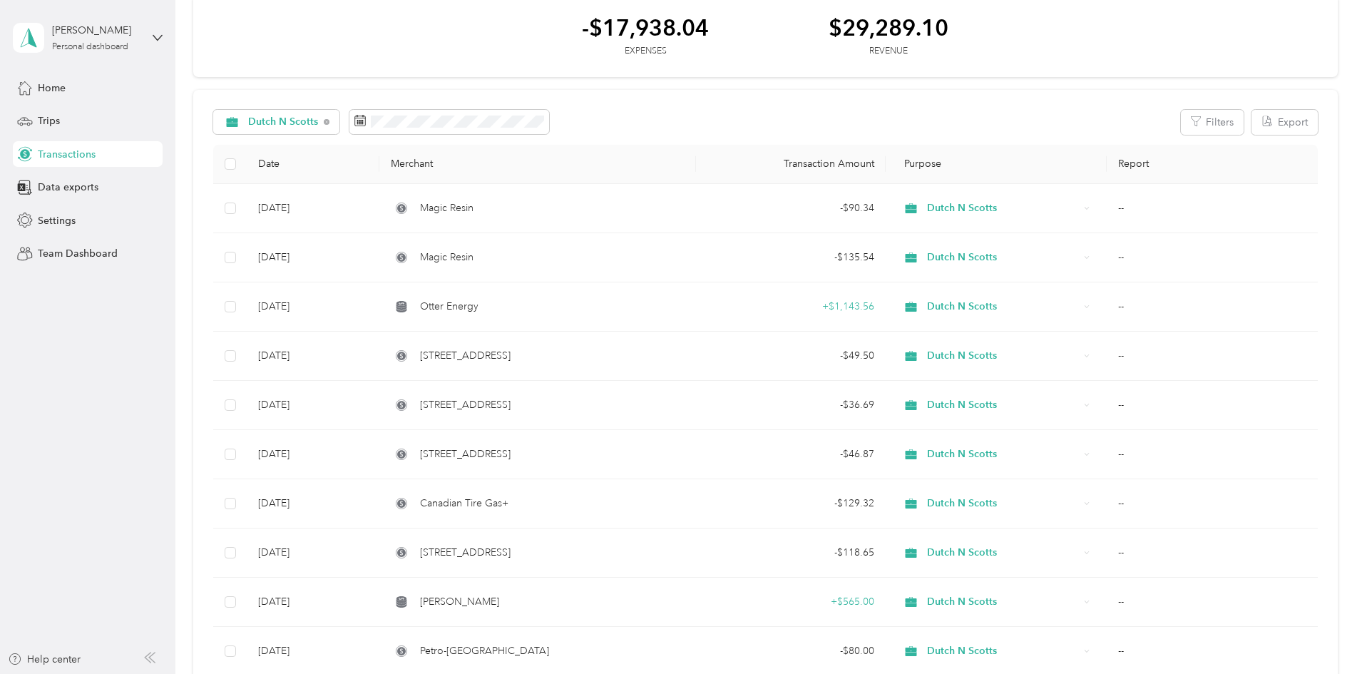
scroll to position [0, 0]
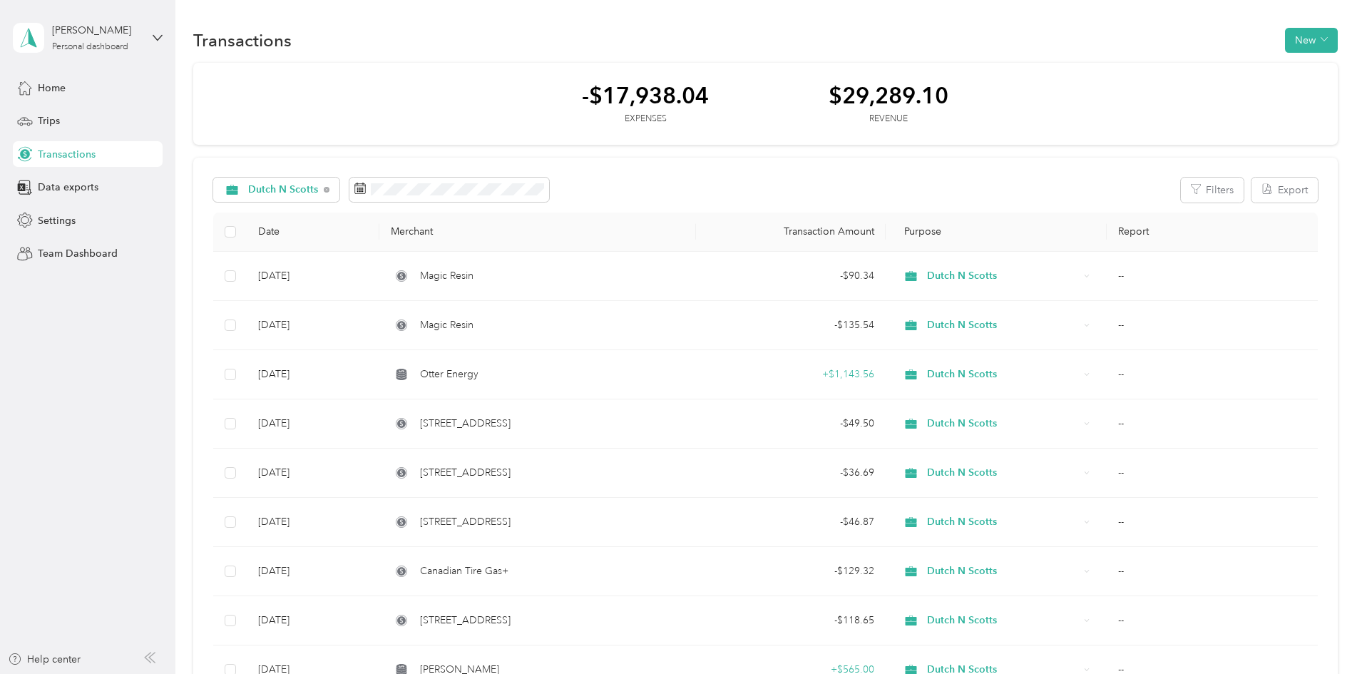
click at [730, 195] on div "Dutch N Scotts Filters Export" at bounding box center [765, 190] width 1105 height 25
click at [749, 196] on div "Dutch N Scotts Filters Export" at bounding box center [765, 190] width 1105 height 25
